Goal: Navigation & Orientation: Find specific page/section

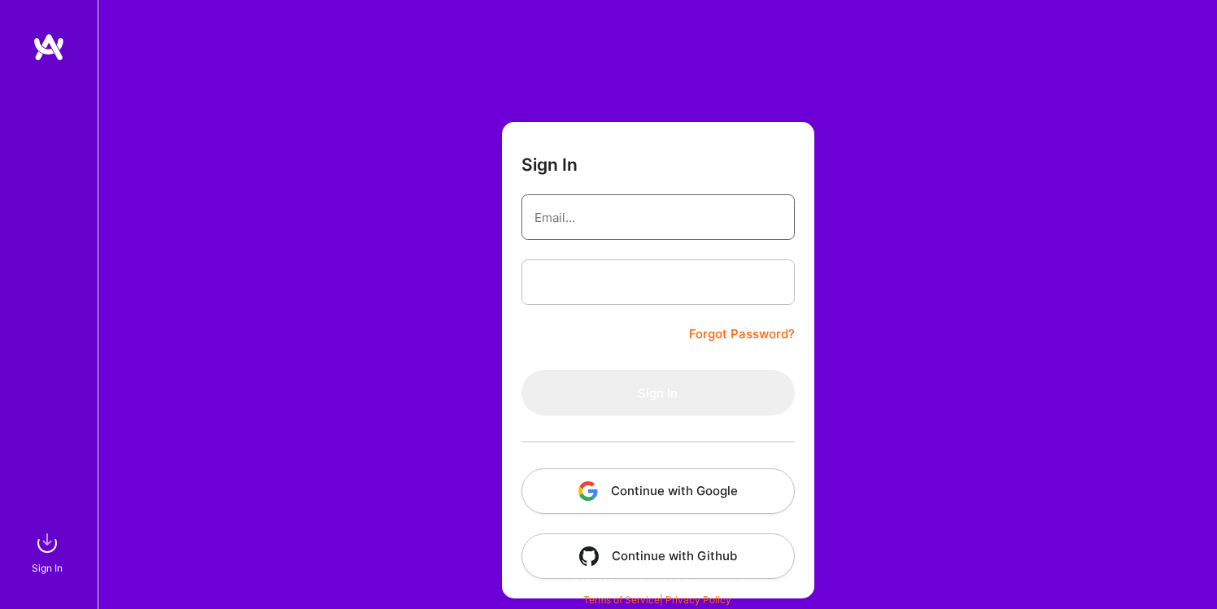
click at [673, 210] on input "email" at bounding box center [657, 217] width 247 height 41
type input "[EMAIL_ADDRESS][DOMAIN_NAME]"
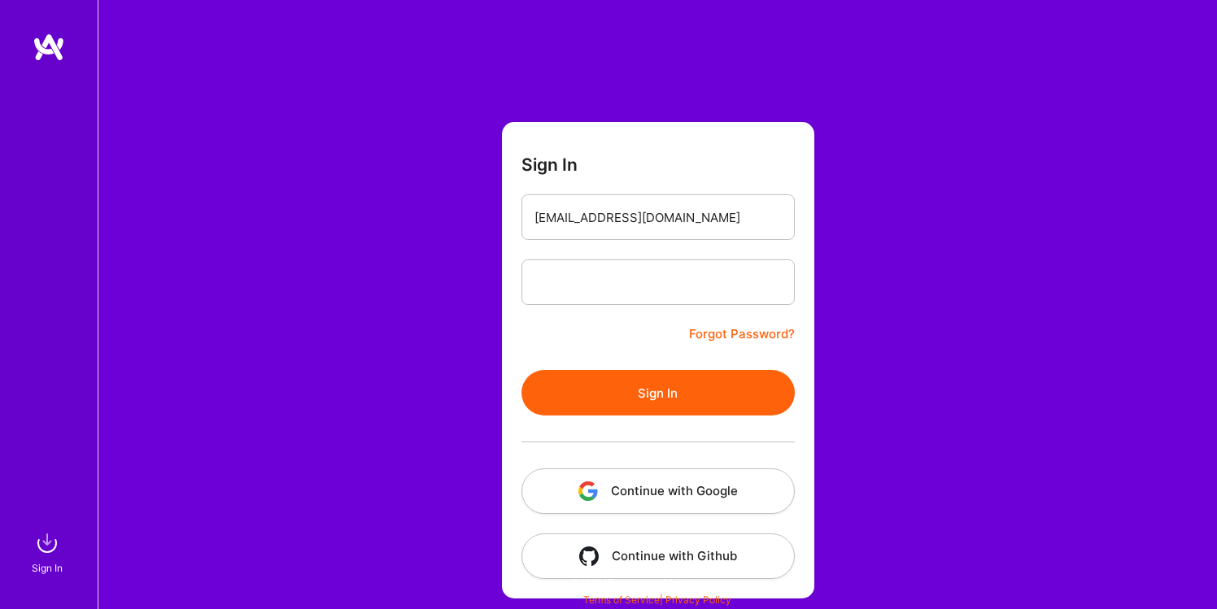
click at [665, 377] on button "Sign In" at bounding box center [657, 393] width 273 height 46
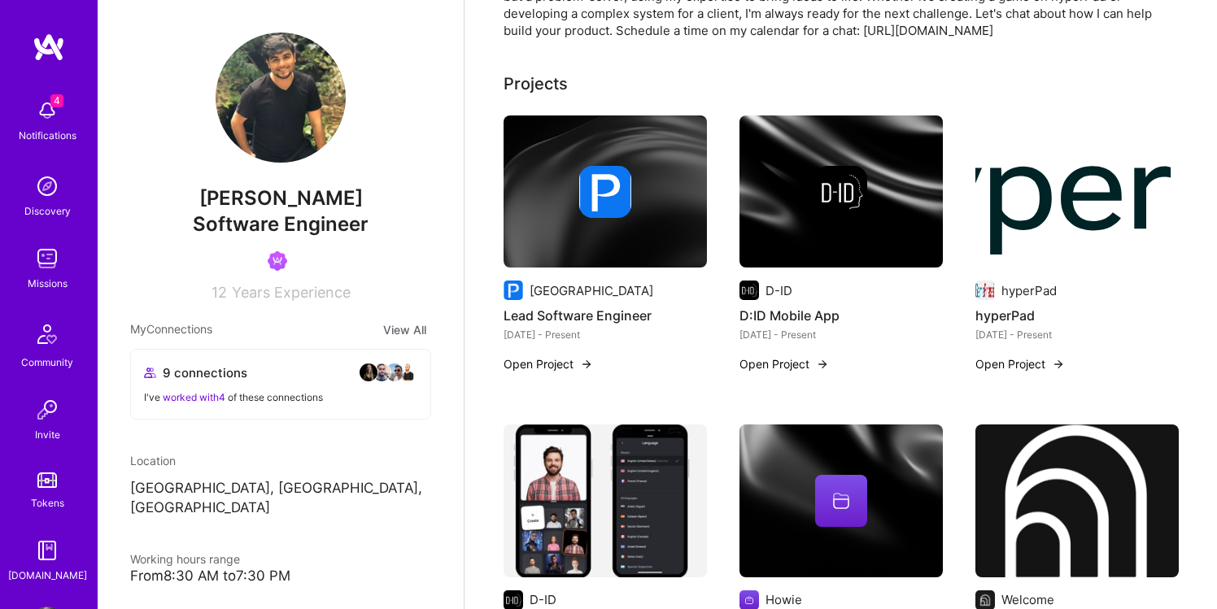
scroll to position [559, 0]
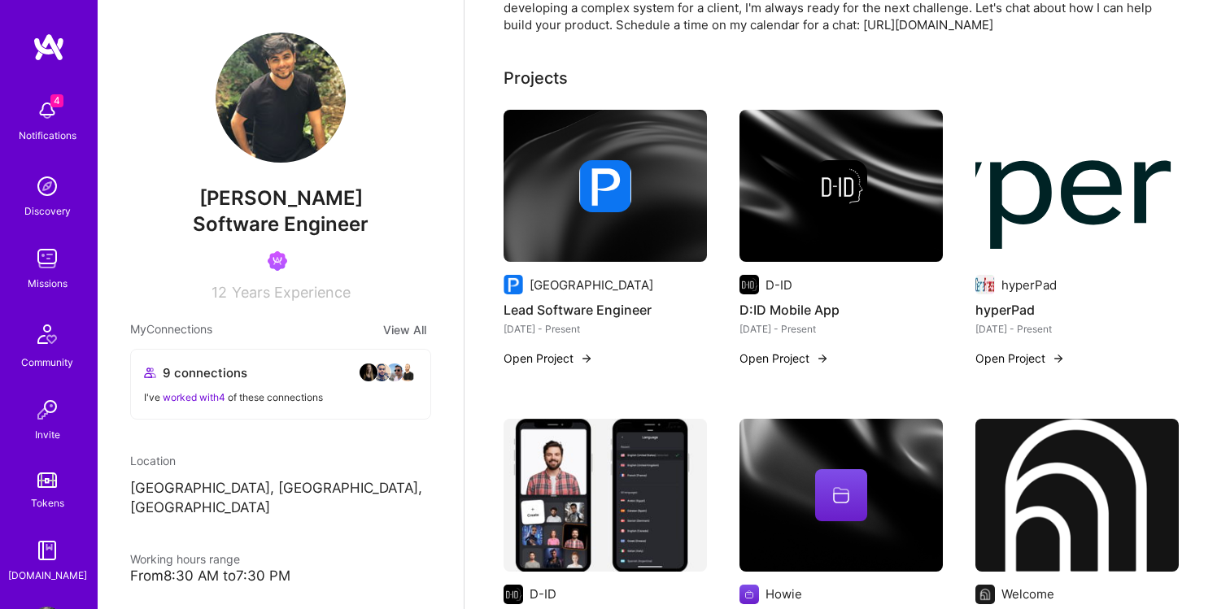
click at [577, 209] on img at bounding box center [604, 186] width 203 height 153
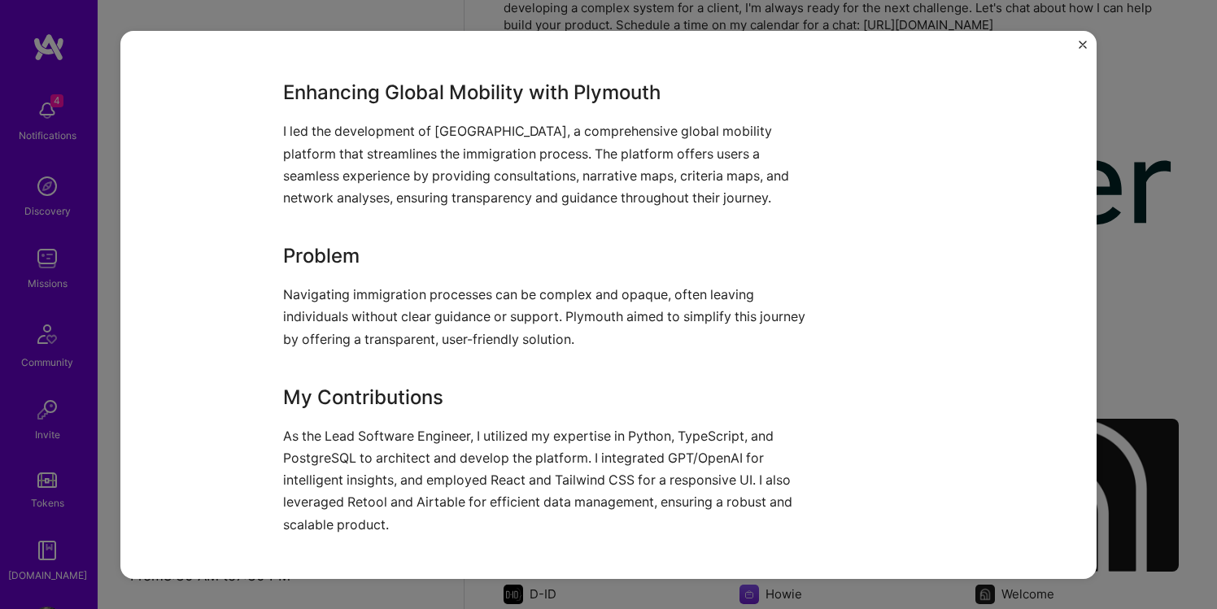
scroll to position [481, 0]
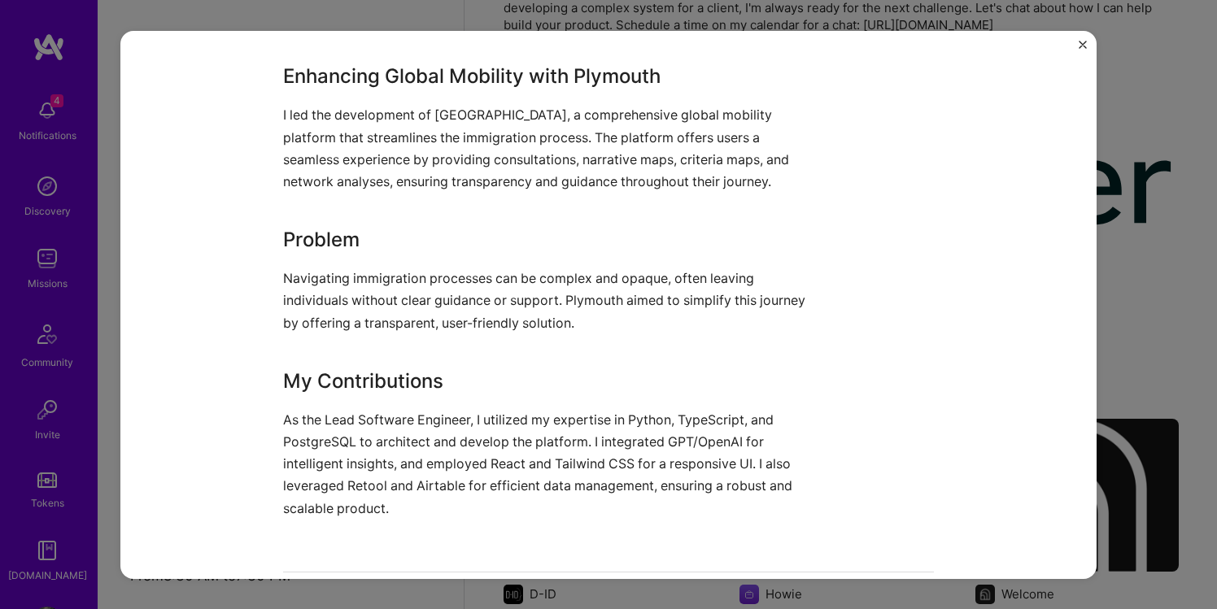
click at [1170, 309] on div "Lead Software Engineer Plymouth Law & LegalTech, Legal Role Software Engineer […" at bounding box center [608, 304] width 1217 height 609
